Goal: Task Accomplishment & Management: Complete application form

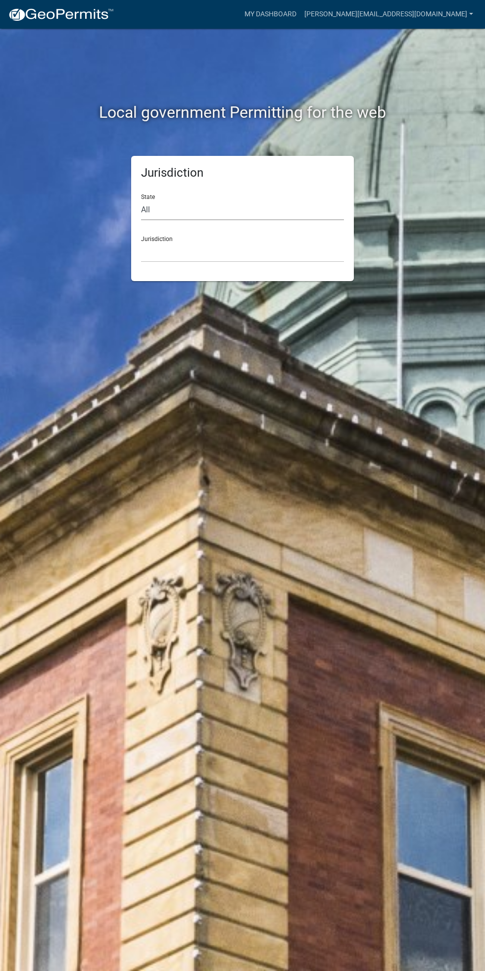
click at [250, 204] on select "All [US_STATE] [US_STATE] [US_STATE] [US_STATE] [US_STATE] [US_STATE] [US_STATE…" at bounding box center [242, 210] width 203 height 20
select select "[US_STATE]"
click at [141, 200] on select "All [US_STATE] [US_STATE] [US_STATE] [US_STATE] [US_STATE] [US_STATE] [US_STATE…" at bounding box center [242, 210] width 203 height 20
click at [268, 251] on select "[GEOGRAPHIC_DATA], [US_STATE] [GEOGRAPHIC_DATA], [US_STATE] [GEOGRAPHIC_DATA], …" at bounding box center [242, 252] width 203 height 20
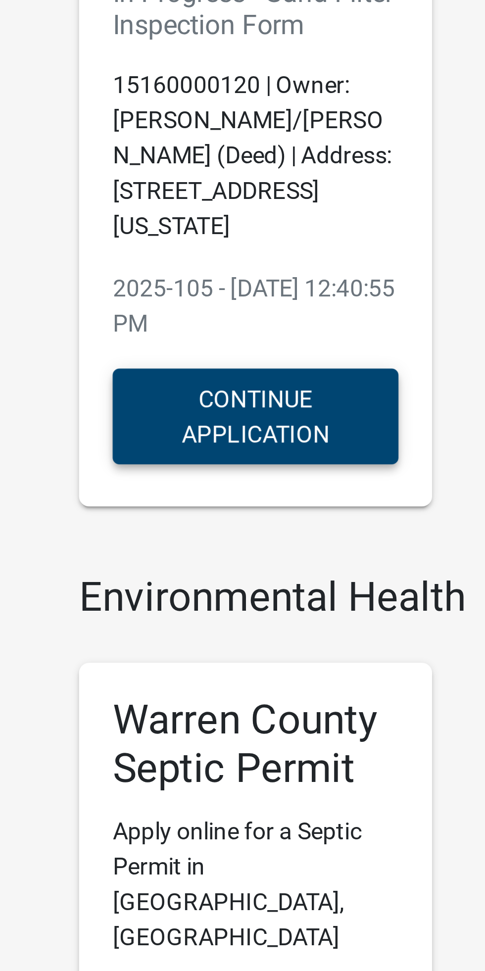
click at [129, 279] on button "Continue Application" at bounding box center [124, 276] width 84 height 28
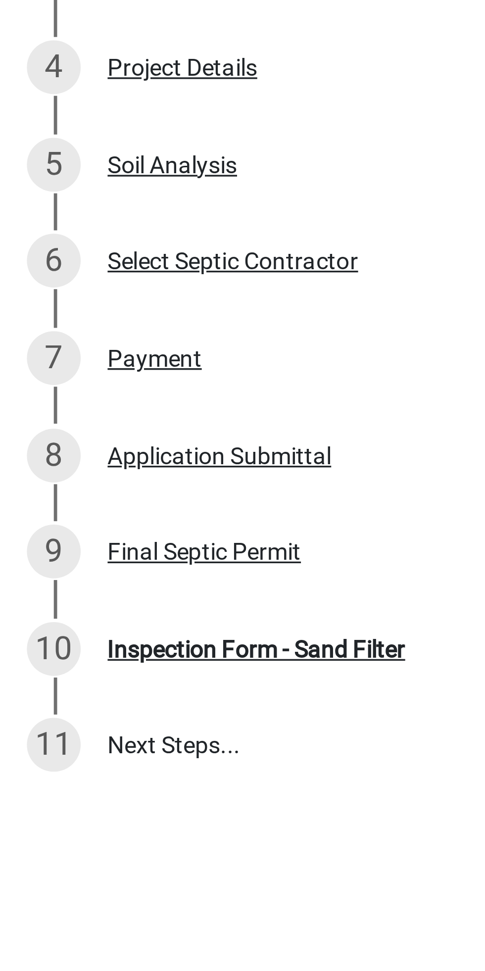
click at [51, 441] on div "Inspection Form - Sand Filter" at bounding box center [76, 442] width 88 height 7
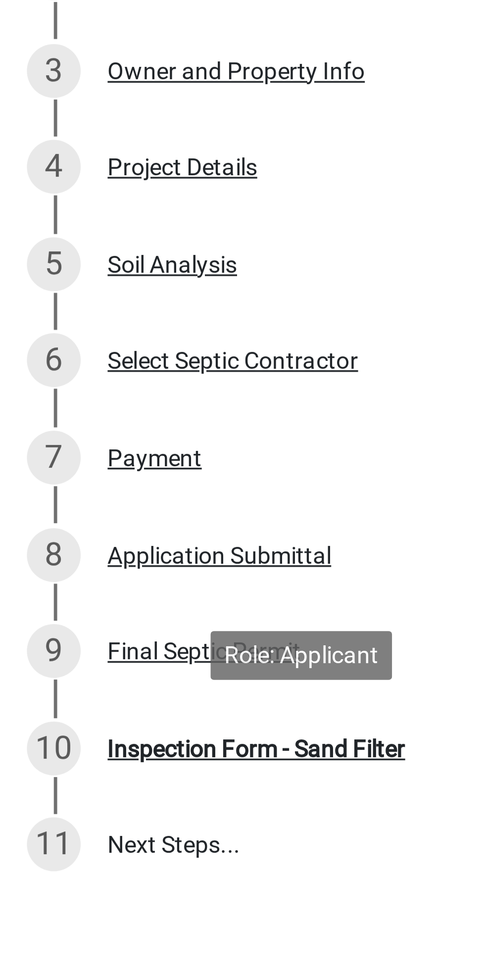
click at [52, 386] on div "Application Submittal" at bounding box center [65, 385] width 66 height 7
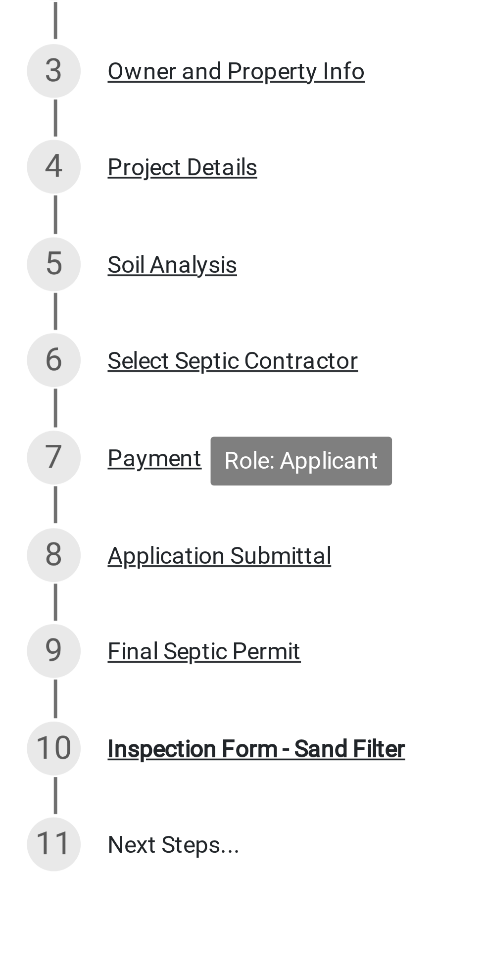
click at [50, 387] on div "Application Submittal" at bounding box center [65, 385] width 66 height 7
click at [49, 416] on div "Final Septic Permit" at bounding box center [60, 413] width 57 height 7
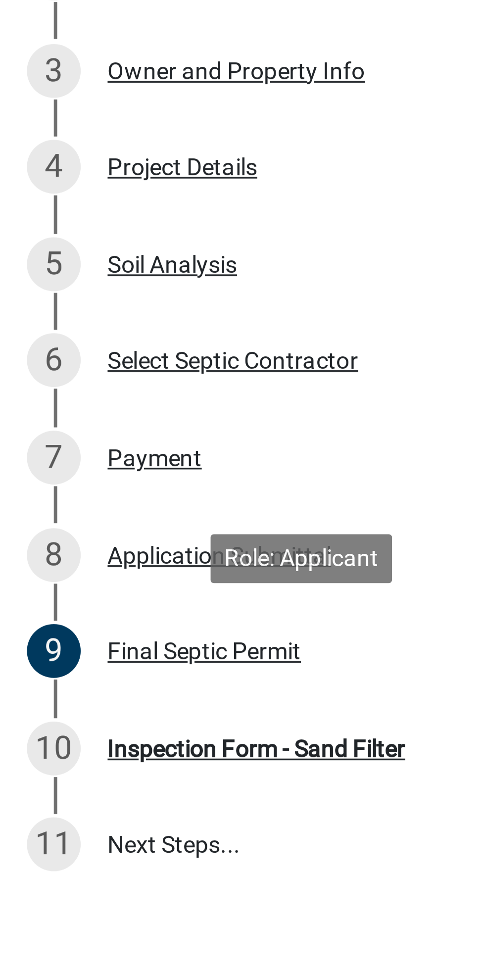
click at [53, 386] on div "Application Submittal" at bounding box center [65, 385] width 66 height 7
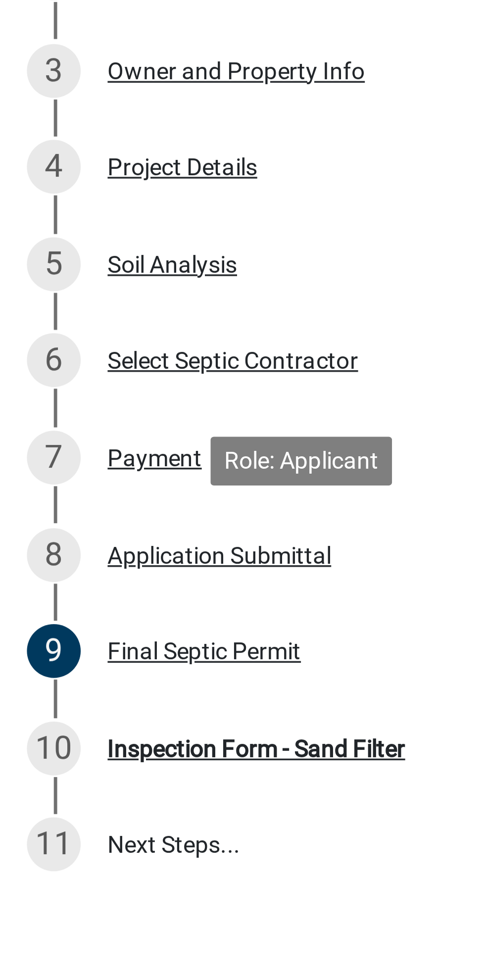
click at [56, 391] on div "8 Application Submittal" at bounding box center [85, 386] width 154 height 16
click at [46, 413] on div "Final Septic Permit" at bounding box center [60, 413] width 57 height 7
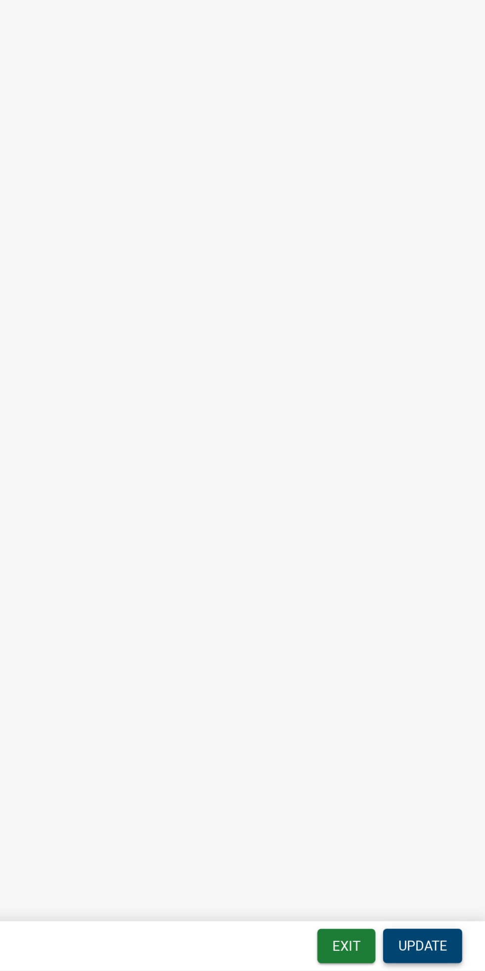
click at [449, 959] on span "Update" at bounding box center [452, 958] width 25 height 8
click at [456, 953] on button "Update" at bounding box center [452, 958] width 41 height 18
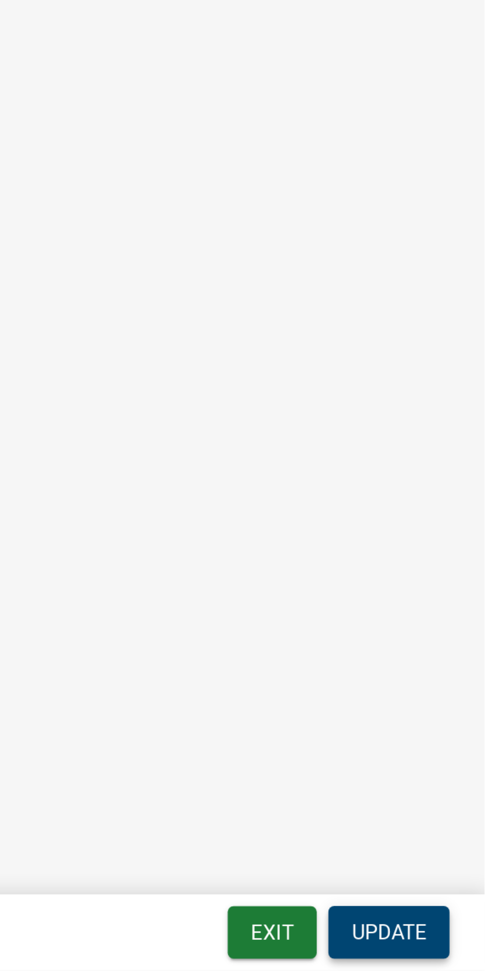
click at [457, 959] on span "Update" at bounding box center [452, 958] width 25 height 8
